Goal: Task Accomplishment & Management: Manage account settings

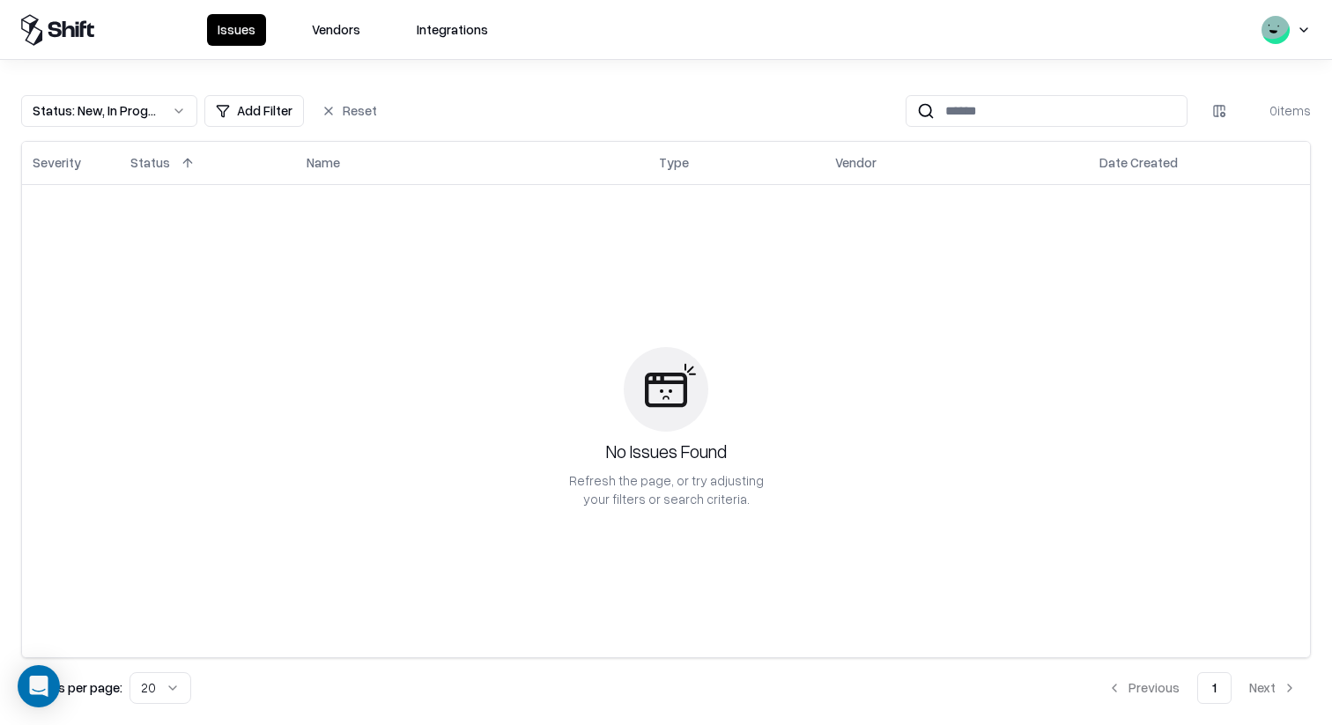
click at [1283, 34] on html "Issues Vendors Integrations Status : New, In Progress Add Filter Reset 0 items …" at bounding box center [666, 362] width 1332 height 725
click at [367, 25] on html "Issues Vendors Integrations Status : New, In Progress Add Filter Reset 0 items …" at bounding box center [666, 362] width 1332 height 725
click at [351, 26] on button "Vendors" at bounding box center [336, 30] width 70 height 32
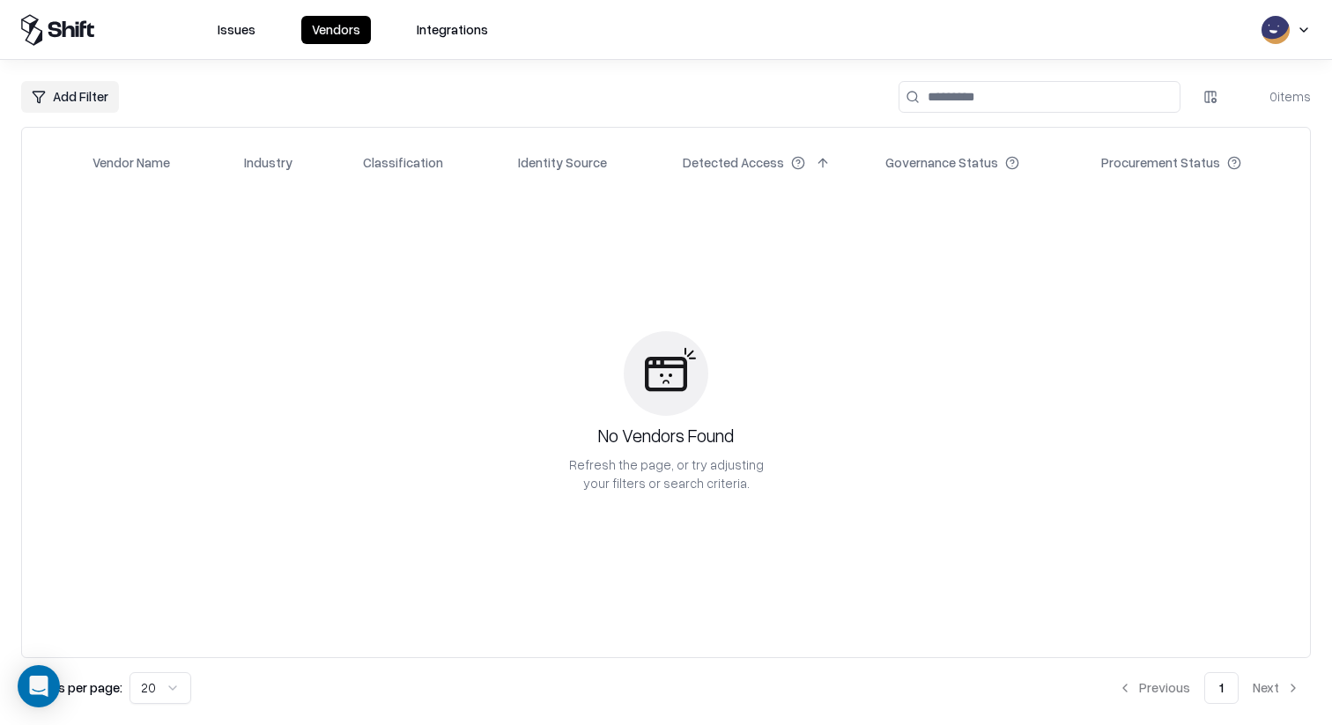
click at [1283, 37] on html "Issues Vendors Integrations Add Filter 0 items Vendor Name Industry Classificat…" at bounding box center [666, 362] width 1332 height 725
click at [1233, 112] on div "Log out" at bounding box center [1264, 113] width 292 height 29
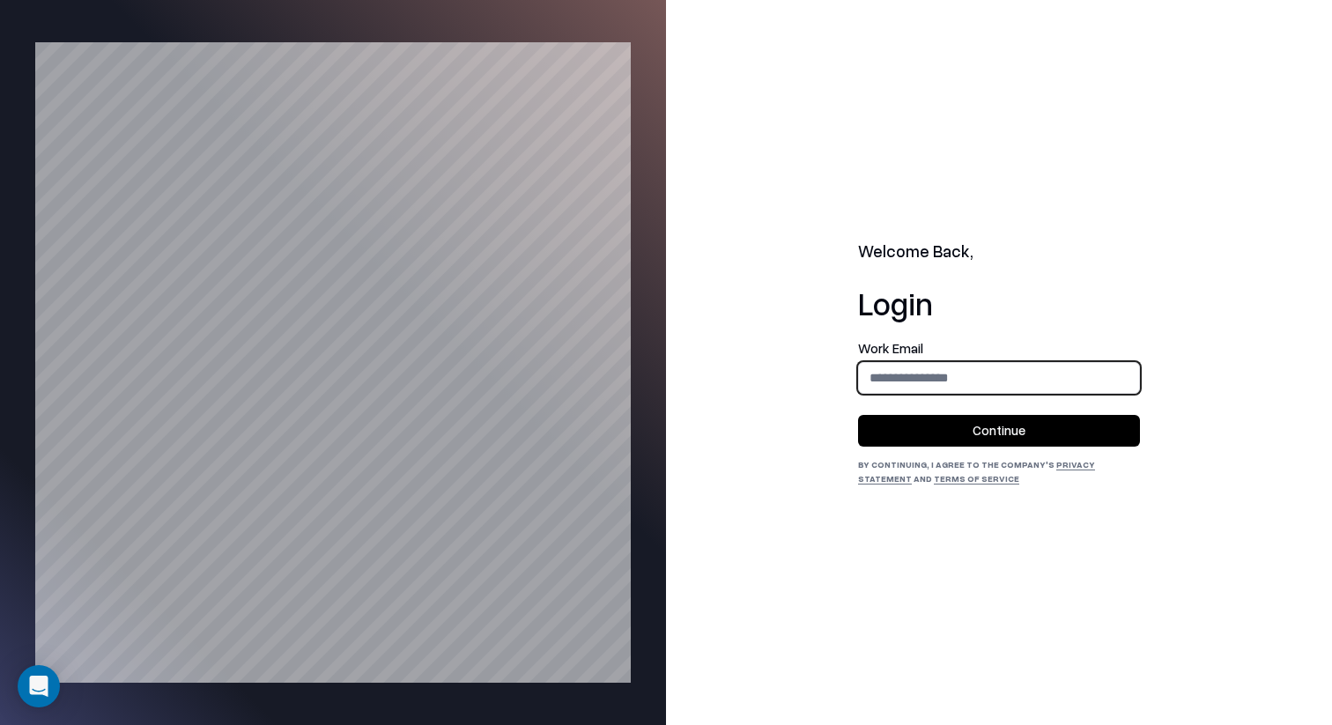
click at [964, 381] on input "email" at bounding box center [999, 377] width 280 height 33
type input "**********"
click at [966, 421] on button "Continue" at bounding box center [999, 431] width 282 height 32
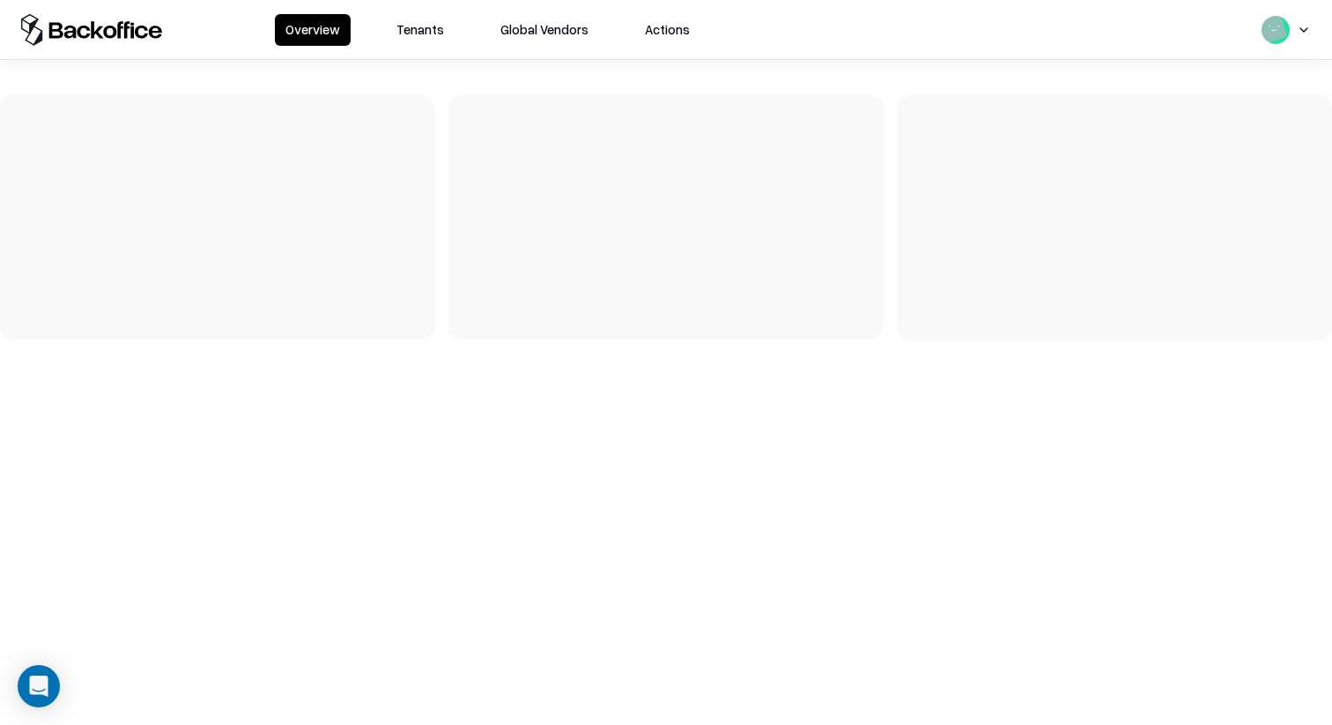
click at [427, 24] on button "Tenants" at bounding box center [420, 30] width 69 height 32
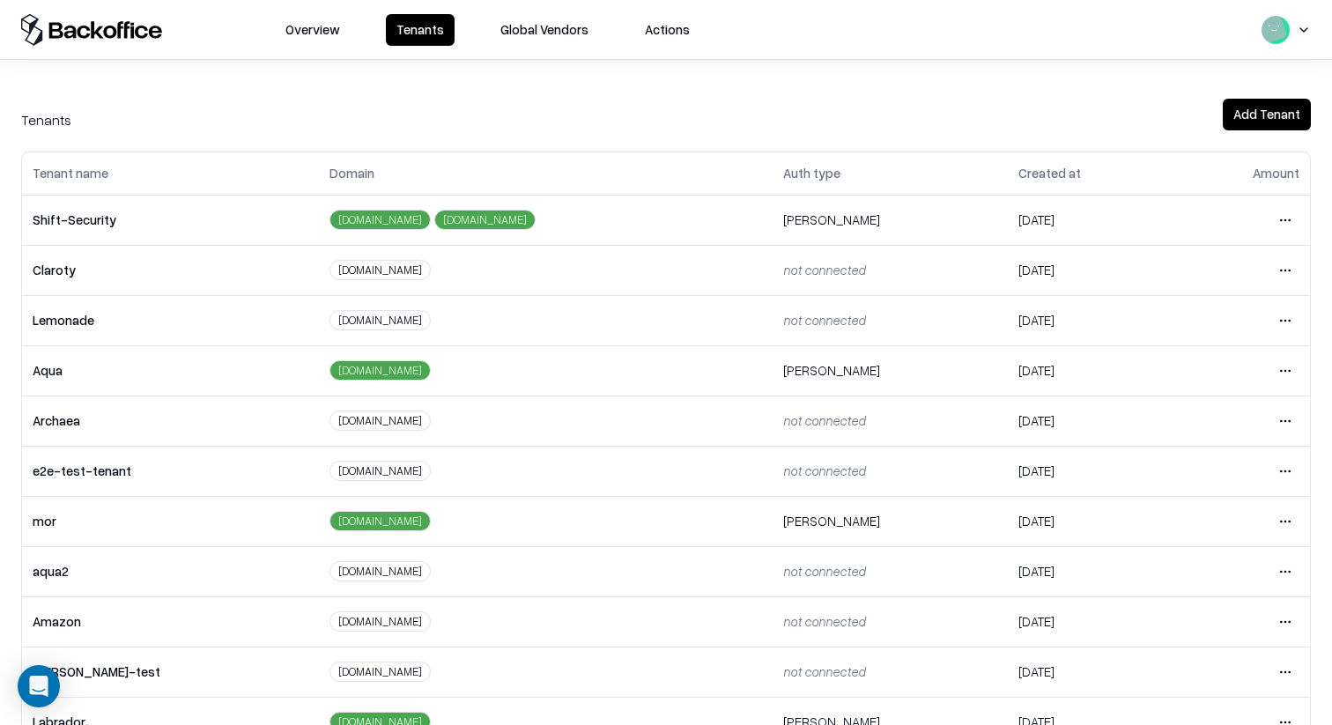
scroll to position [244, 0]
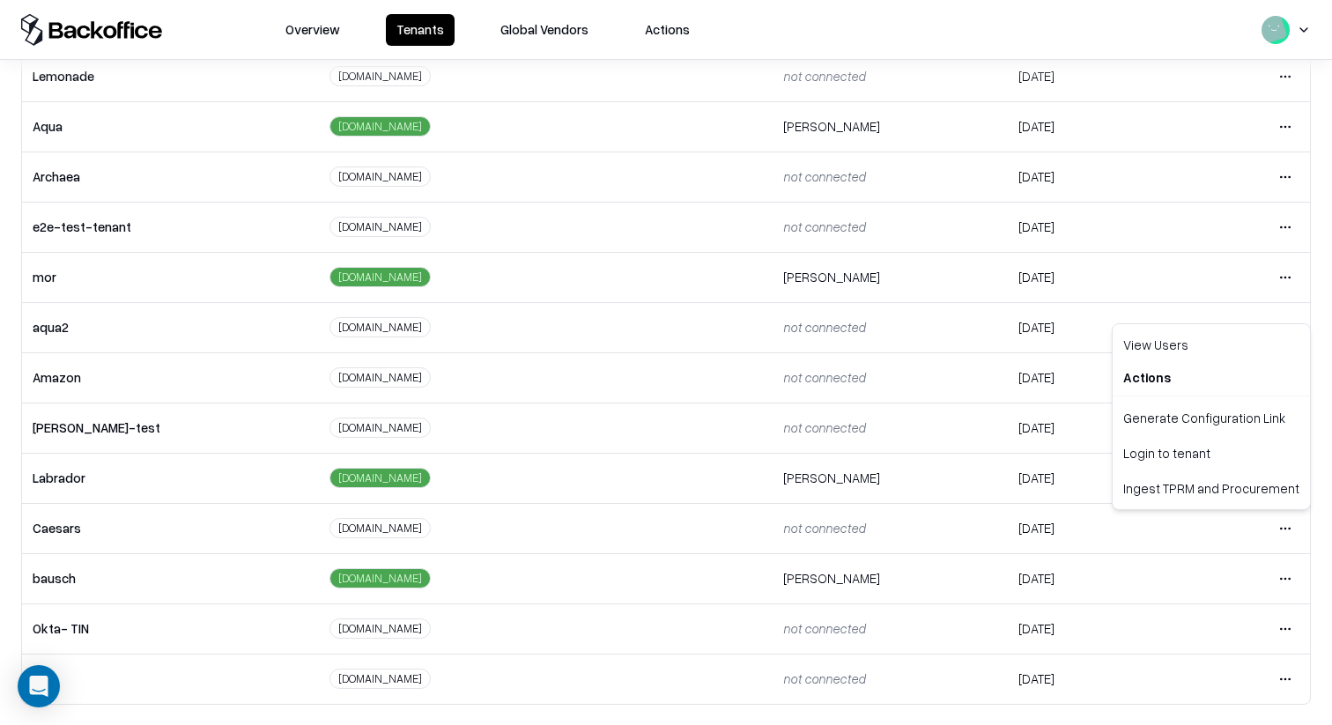
click at [1297, 529] on html "Overview Tenants Global Vendors Actions Tenants Add Tenant Tenant name Domain A…" at bounding box center [666, 362] width 1332 height 725
click at [1209, 462] on div "Login to tenant" at bounding box center [1211, 452] width 190 height 35
